Goal: Navigation & Orientation: Go to known website

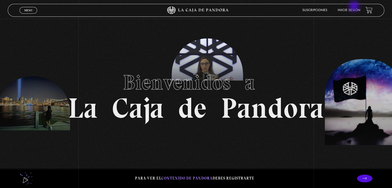
click at [355, 7] on li "Inicie sesión" at bounding box center [349, 10] width 23 height 8
click at [355, 10] on link "Inicie sesión" at bounding box center [349, 10] width 23 height 3
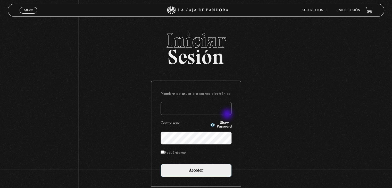
type input "[PERSON_NAME]"
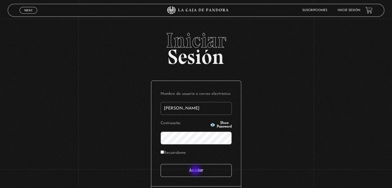
click at [196, 171] on input "Acceder" at bounding box center [196, 170] width 71 height 13
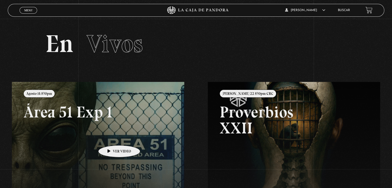
click at [111, 138] on link at bounding box center [208, 176] width 392 height 188
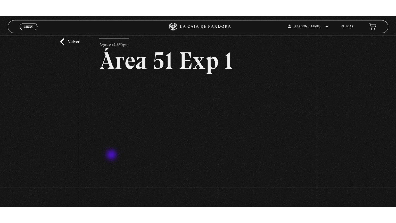
scroll to position [15, 0]
